Goal: Transaction & Acquisition: Purchase product/service

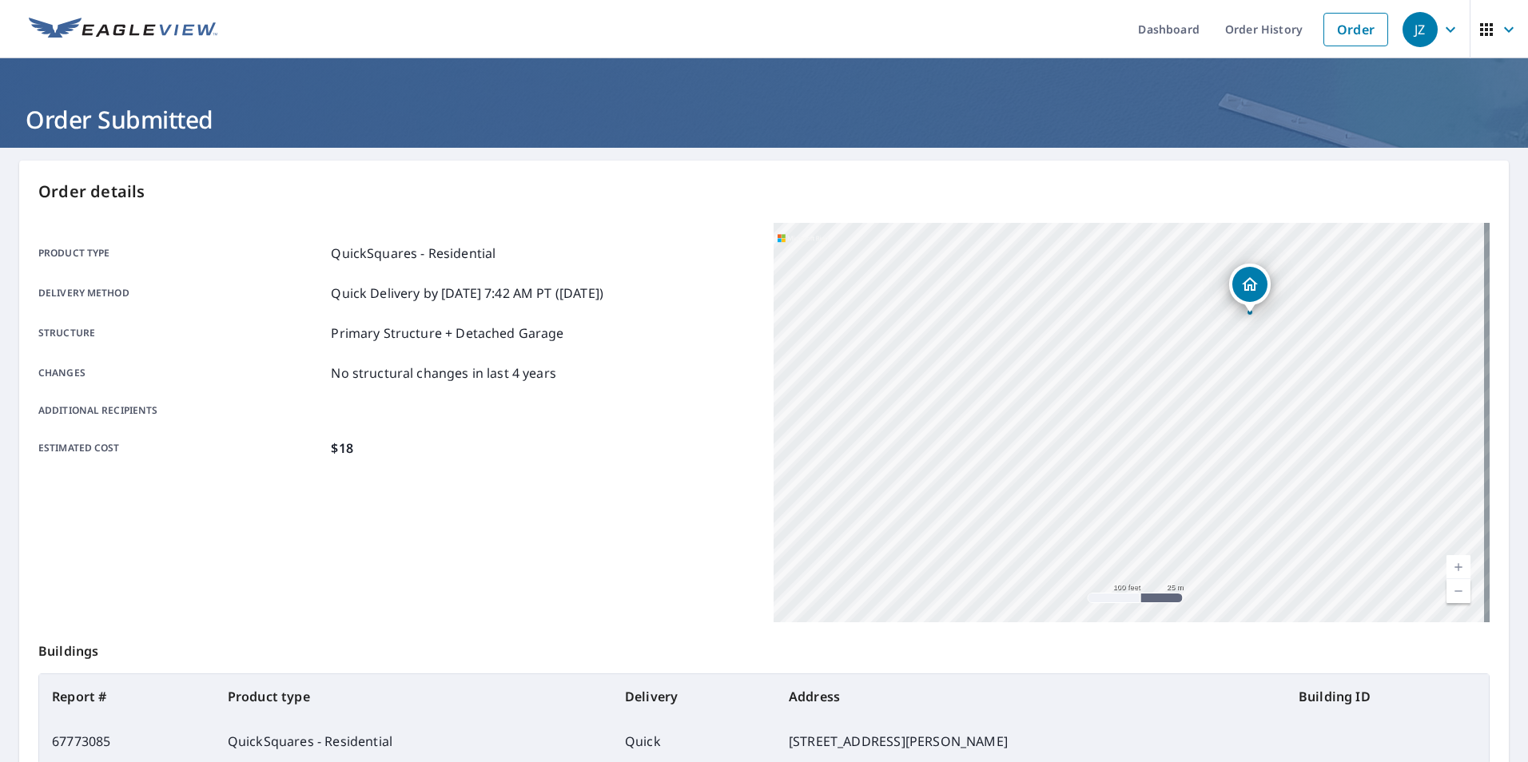
scroll to position [178, 0]
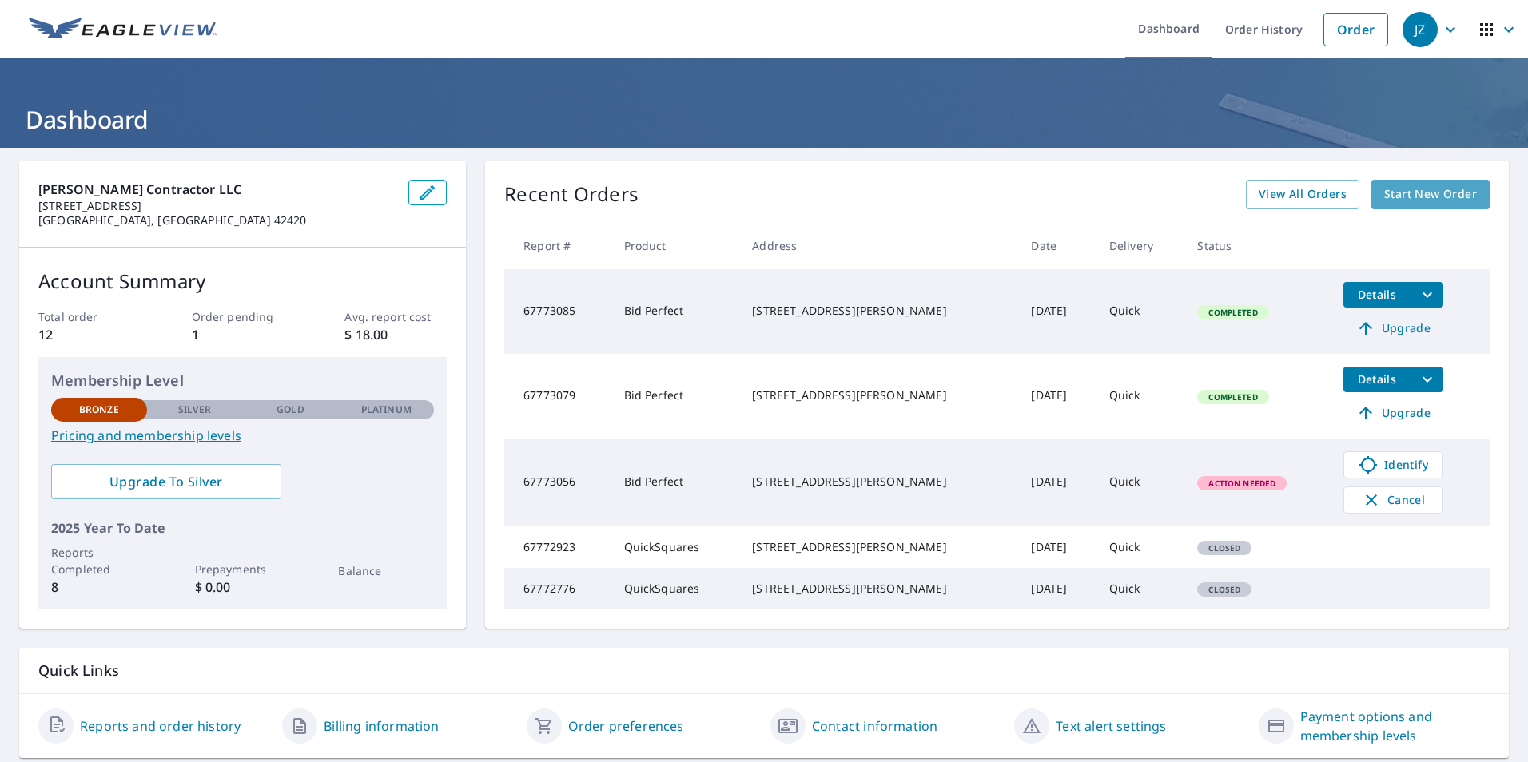
click at [1428, 192] on span "Start New Order" at bounding box center [1430, 195] width 93 height 20
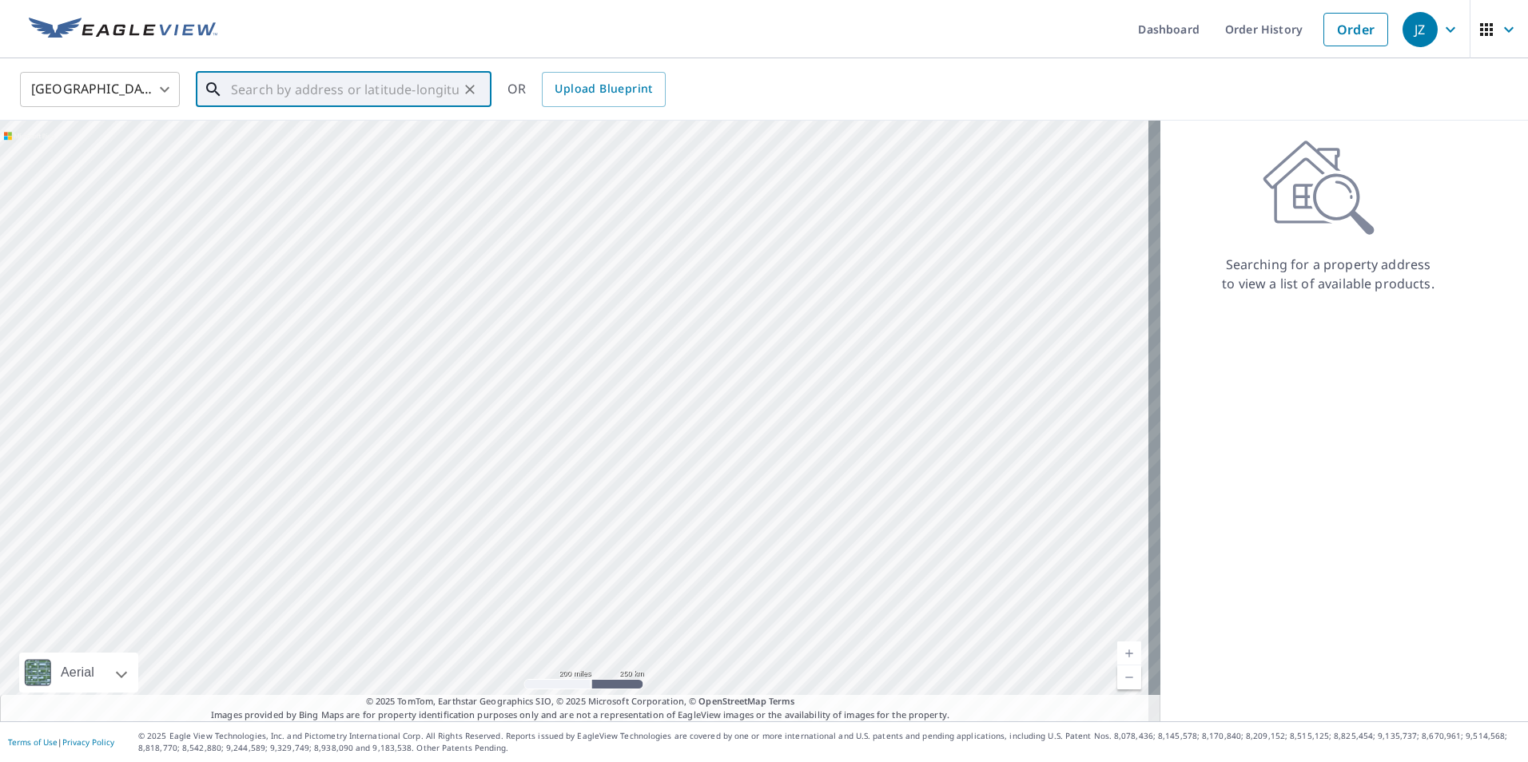
click at [289, 93] on input "text" at bounding box center [345, 89] width 228 height 45
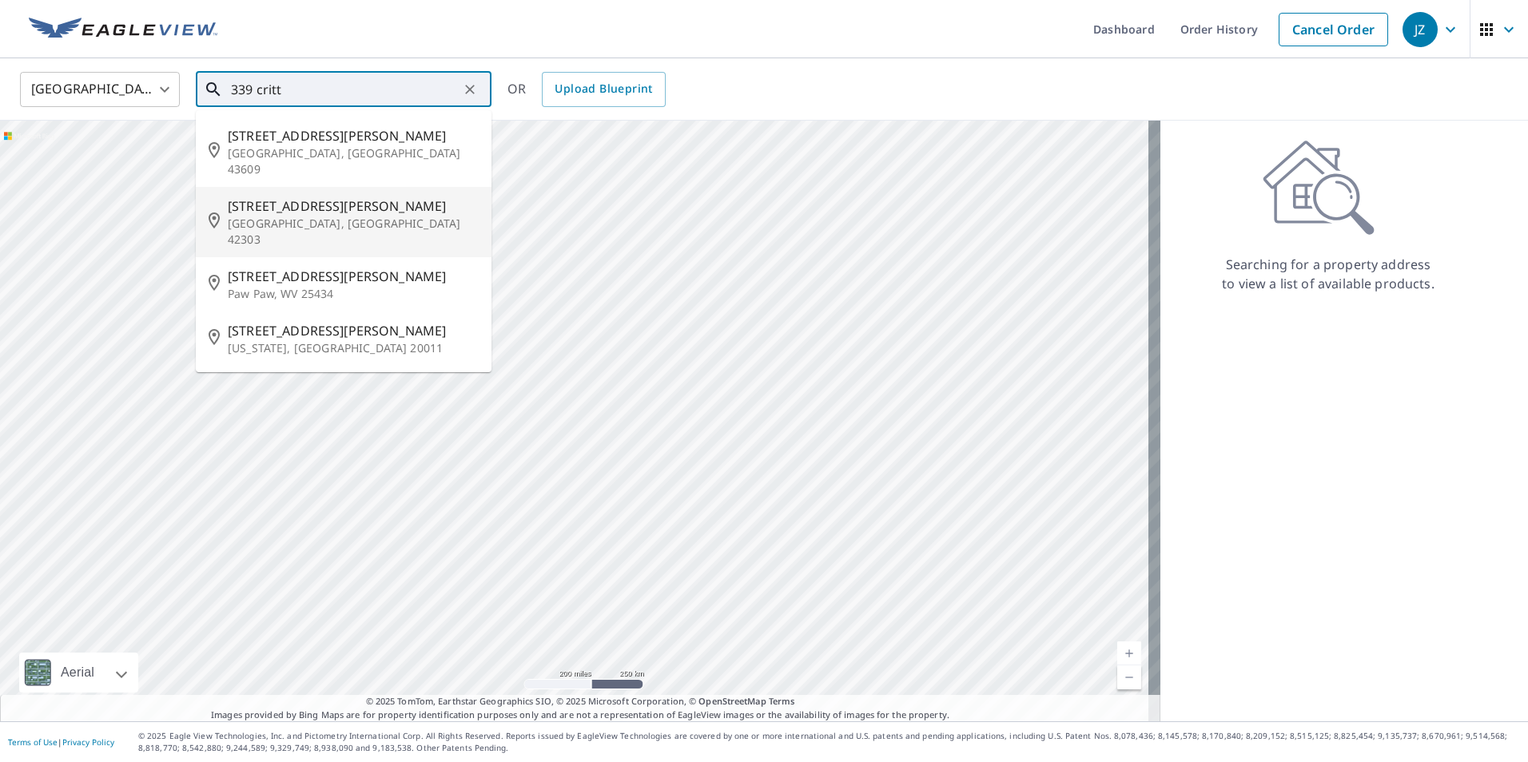
click at [275, 197] on span "[STREET_ADDRESS][PERSON_NAME]" at bounding box center [353, 206] width 251 height 19
type input "[STREET_ADDRESS][PERSON_NAME]"
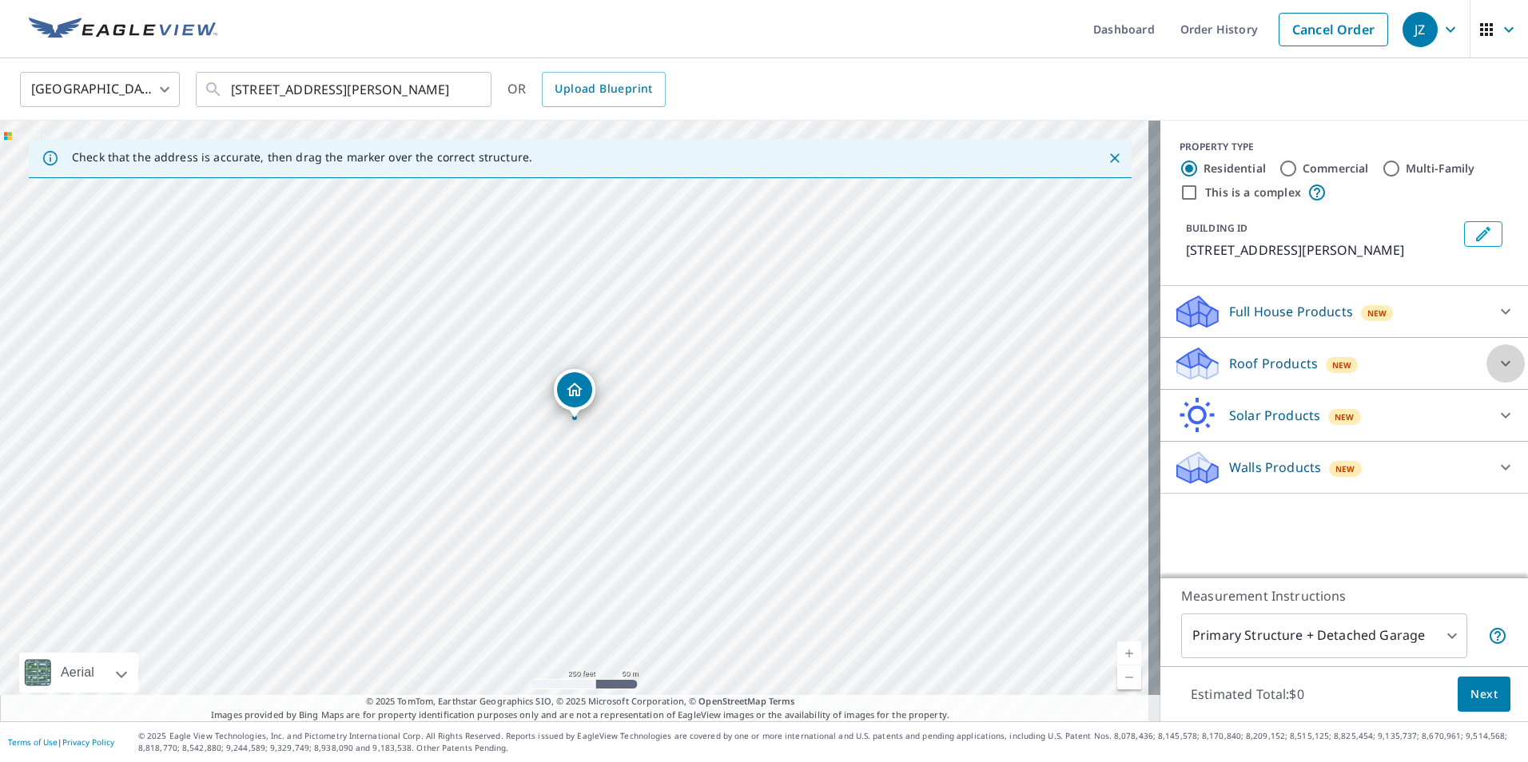
click at [1497, 364] on icon at bounding box center [1505, 363] width 19 height 19
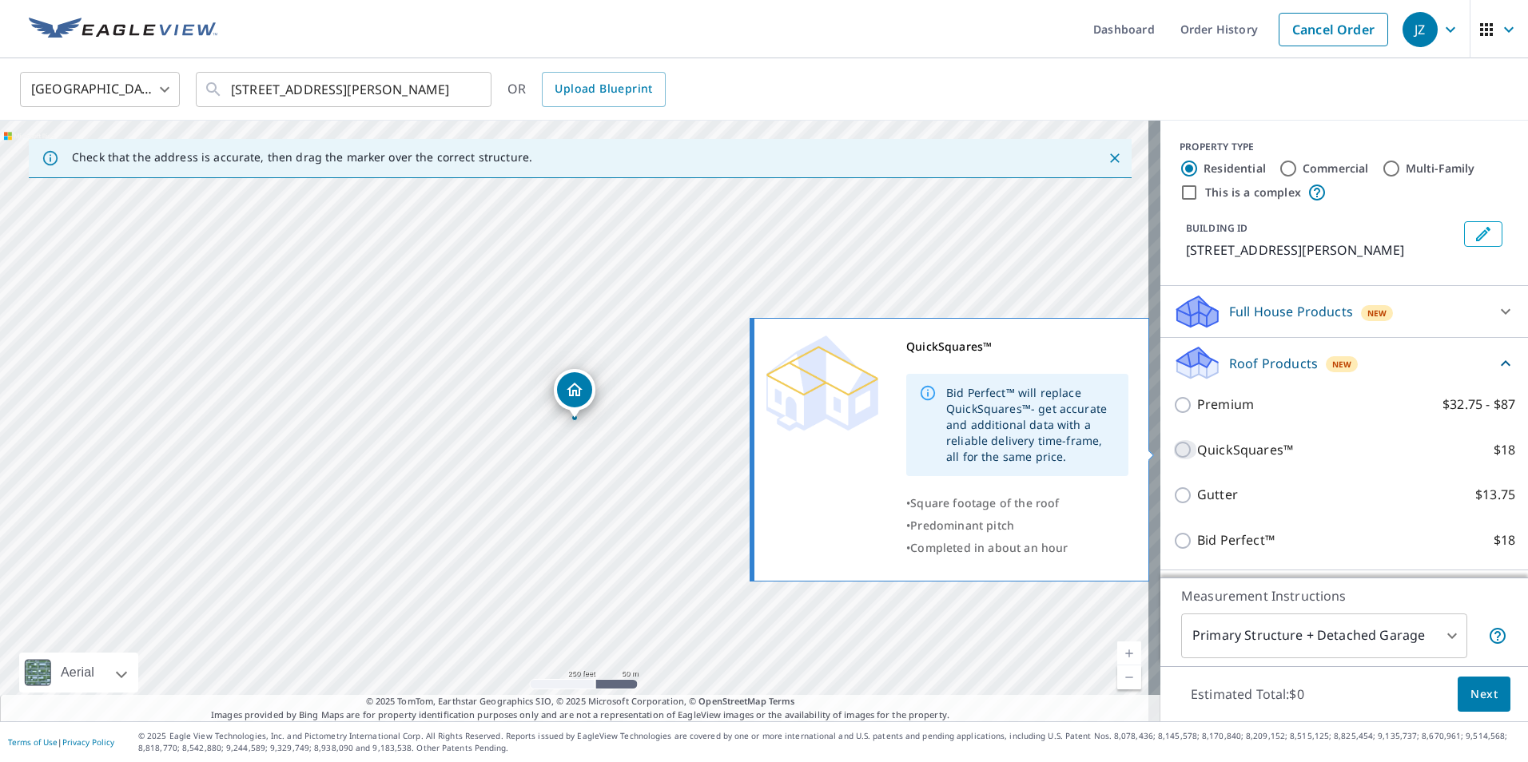
click at [1173, 451] on input "QuickSquares™ $18" at bounding box center [1185, 449] width 24 height 19
checkbox input "true"
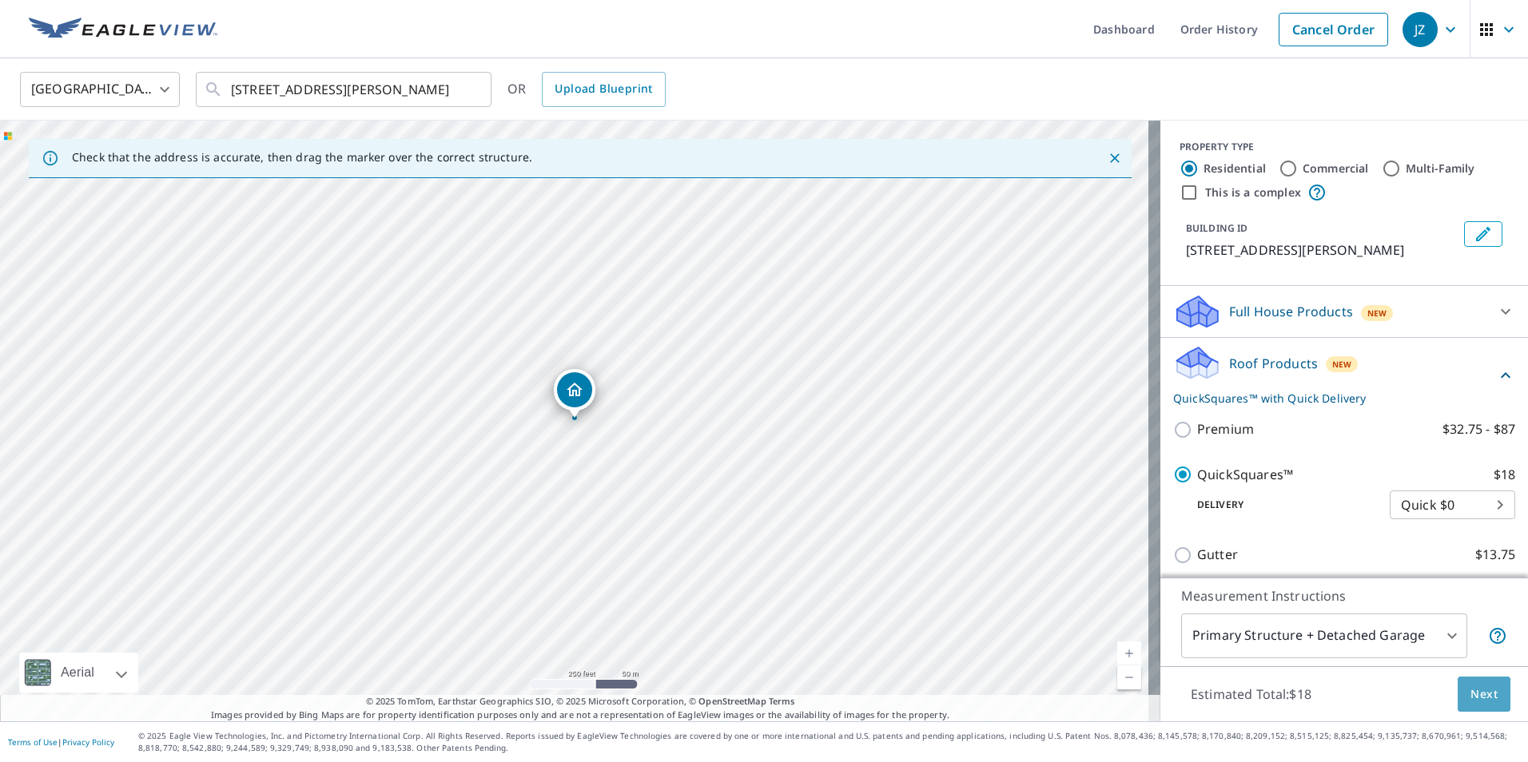
click at [1470, 695] on span "Next" at bounding box center [1483, 695] width 27 height 20
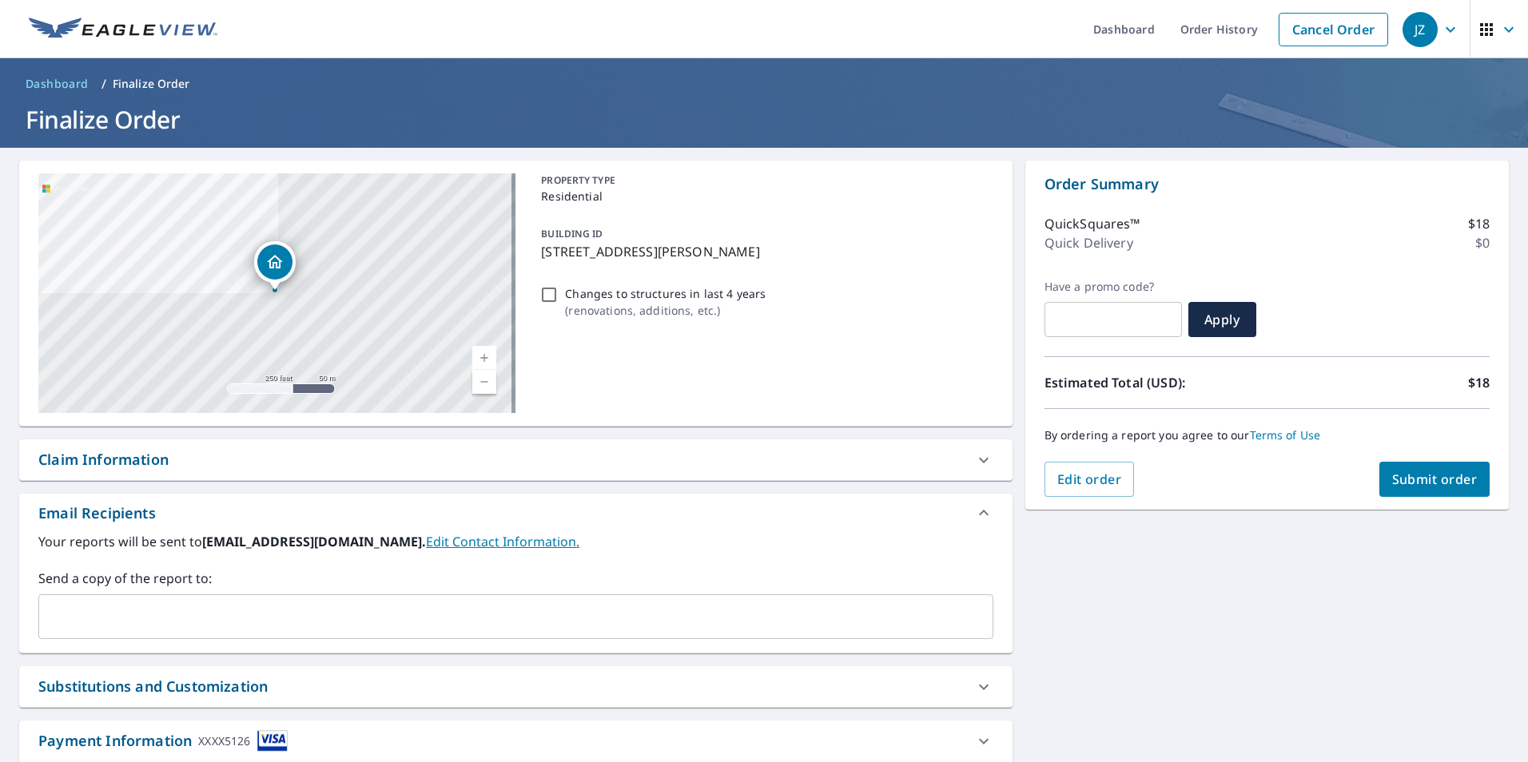
click at [1412, 486] on span "Submit order" at bounding box center [1434, 480] width 85 height 18
